Goal: Information Seeking & Learning: Learn about a topic

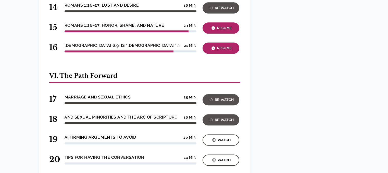
scroll to position [594, 0]
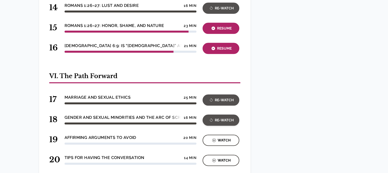
click at [221, 118] on div "Re-Watch" at bounding box center [221, 121] width 34 height 6
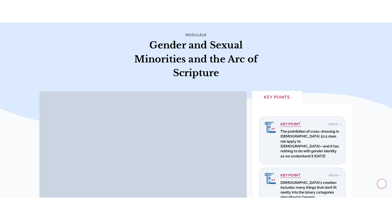
scroll to position [67, 0]
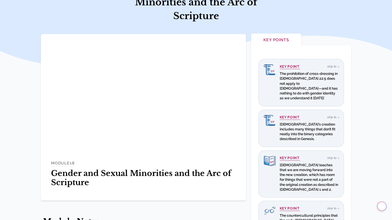
scroll to position [67, 0]
